Goal: Information Seeking & Learning: Learn about a topic

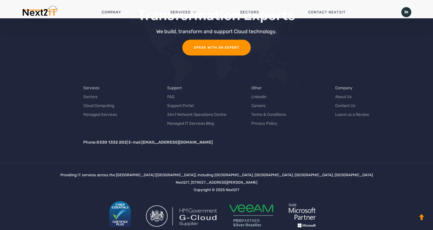
scroll to position [1857, 0]
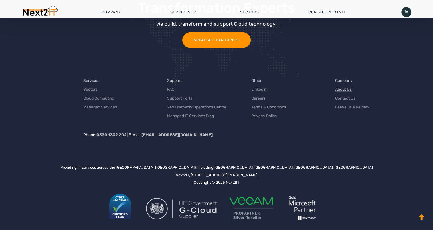
click at [347, 86] on link "About Us" at bounding box center [343, 89] width 17 height 6
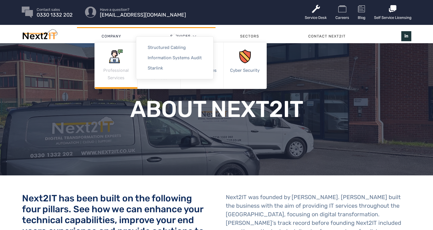
click at [118, 74] on link "Professional Services" at bounding box center [116, 65] width 43 height 46
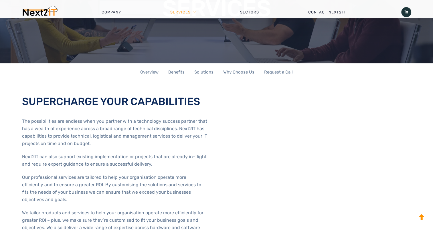
scroll to position [143, 0]
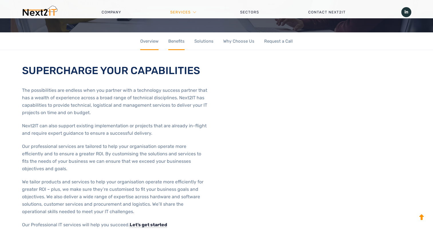
click at [122, 100] on p "The possibilities are endless when you partner with a technology success partne…" at bounding box center [115, 102] width 186 height 30
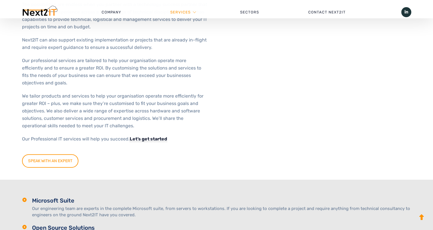
scroll to position [344, 0]
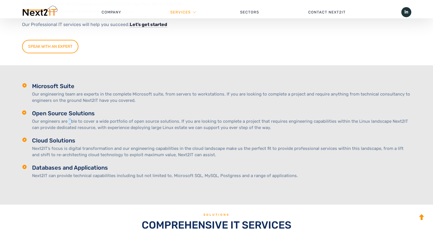
drag, startPoint x: 70, startPoint y: 110, endPoint x: 68, endPoint y: 117, distance: 6.4
click at [68, 118] on p "Our engineers are able to cover a wide portfolio of open source solutions. If y…" at bounding box center [222, 124] width 380 height 13
drag, startPoint x: 68, startPoint y: 117, endPoint x: 60, endPoint y: 140, distance: 25.4
click at [60, 145] on p "Next2IT’s focus is digital transformation and our engineering capabilities in t…" at bounding box center [222, 151] width 380 height 13
drag, startPoint x: 60, startPoint y: 140, endPoint x: 98, endPoint y: 174, distance: 50.9
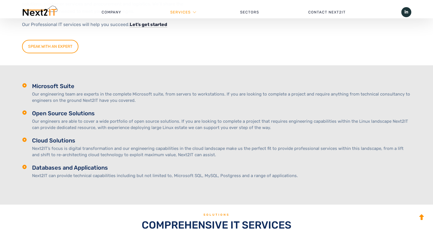
click at [98, 174] on div "Microsoft Suite Our engineering team are experts in the complete Microsoft suit…" at bounding box center [217, 135] width 390 height 140
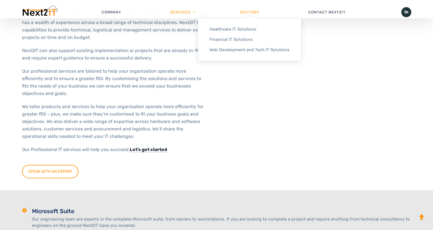
scroll to position [172, 0]
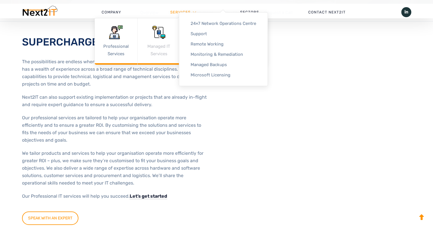
click at [162, 40] on link "Managed IT Services" at bounding box center [159, 41] width 43 height 46
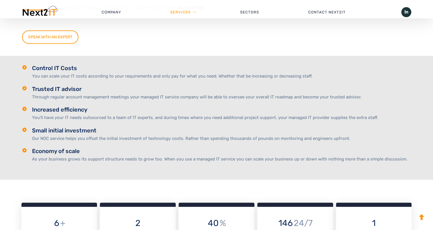
scroll to position [430, 0]
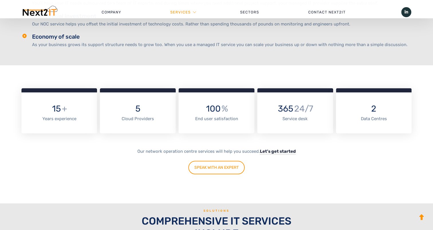
click at [144, 119] on div "Cloud Providers" at bounding box center [138, 119] width 61 height 7
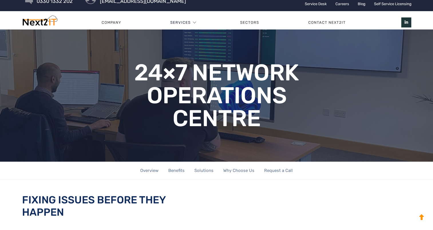
scroll to position [0, 0]
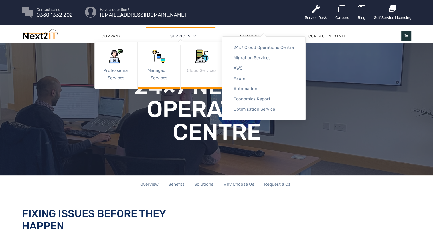
click at [204, 63] on img at bounding box center [202, 57] width 14 height 14
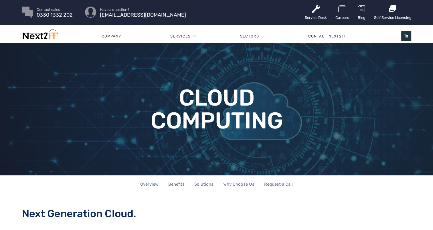
click at [252, 71] on div "Cloud Computing" at bounding box center [217, 109] width 390 height 115
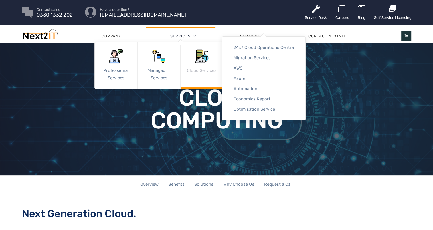
click at [200, 76] on link "Cloud Services" at bounding box center [202, 65] width 43 height 46
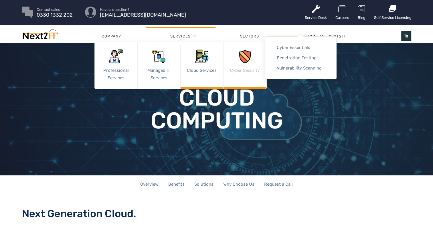
click at [255, 74] on link "Cyber Security" at bounding box center [245, 65] width 43 height 46
click at [300, 55] on link "Penetration Testing" at bounding box center [300, 58] width 71 height 10
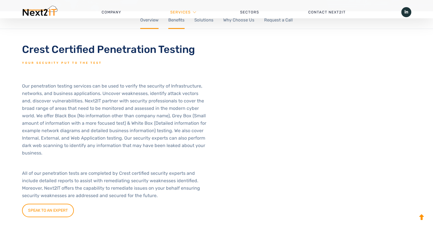
scroll to position [200, 0]
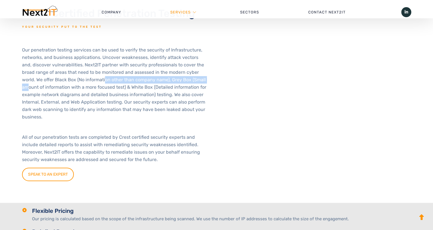
drag, startPoint x: 84, startPoint y: 80, endPoint x: 189, endPoint y: 82, distance: 105.1
click at [189, 82] on p "Our penetration testing services can be used to verify the security of Infrastr…" at bounding box center [115, 83] width 186 height 74
click at [105, 84] on p "Our penetration testing services can be used to verify the security of Infrastr…" at bounding box center [115, 83] width 186 height 74
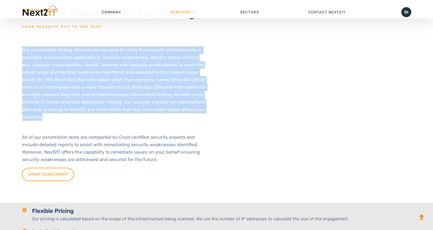
click at [105, 84] on p "Our penetration testing services can be used to verify the security of Infrastr…" at bounding box center [115, 83] width 186 height 74
drag, startPoint x: 105, startPoint y: 84, endPoint x: 107, endPoint y: 102, distance: 17.6
click at [107, 102] on p "Our penetration testing services can be used to verify the security of Infrastr…" at bounding box center [115, 83] width 186 height 74
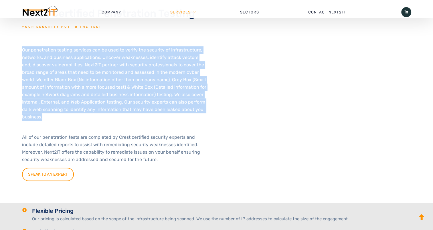
click at [107, 102] on p "Our penetration testing services can be used to verify the security of Infrastr…" at bounding box center [115, 83] width 186 height 74
drag, startPoint x: 107, startPoint y: 102, endPoint x: 110, endPoint y: 113, distance: 11.4
click at [110, 113] on p "Our penetration testing services can be used to verify the security of Infrastr…" at bounding box center [115, 83] width 186 height 74
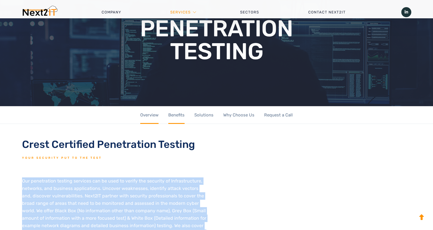
scroll to position [29, 0]
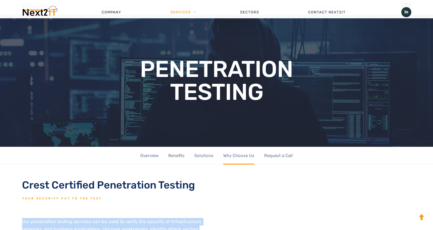
click at [242, 157] on link "Why Choose Us" at bounding box center [238, 156] width 31 height 18
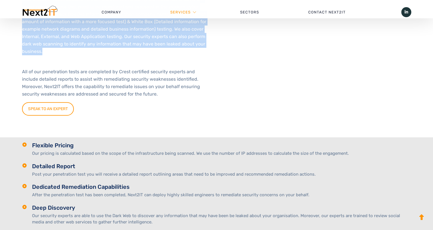
scroll to position [235, 0]
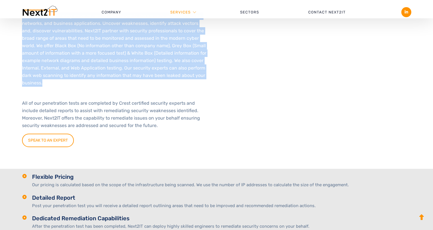
click at [406, 15] on icon at bounding box center [407, 12] width 10 height 10
